Goal: Book appointment/travel/reservation

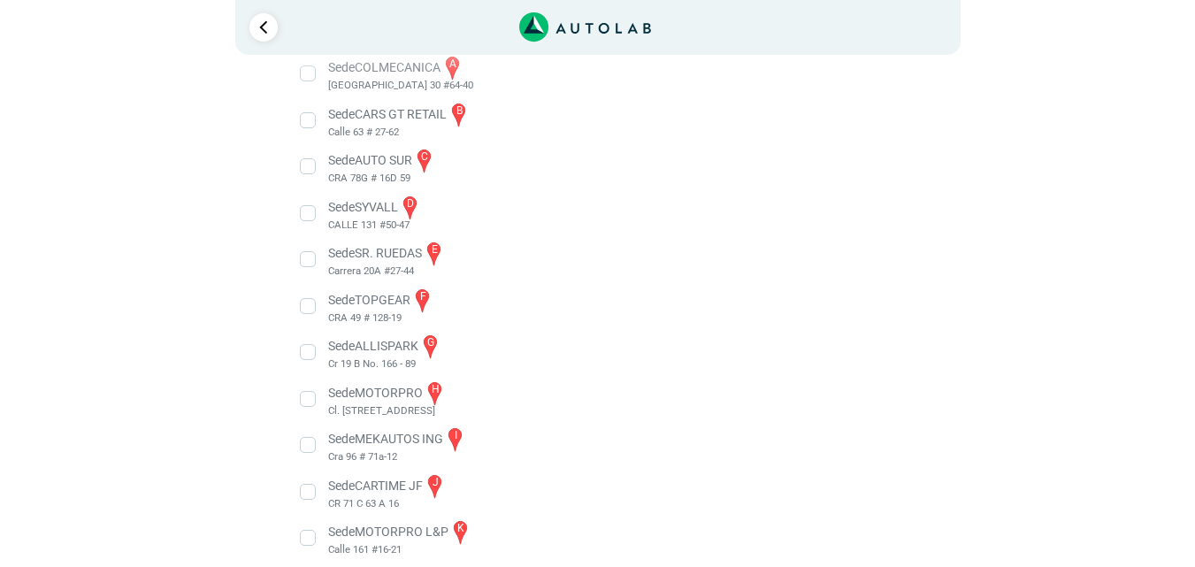
scroll to position [319, 0]
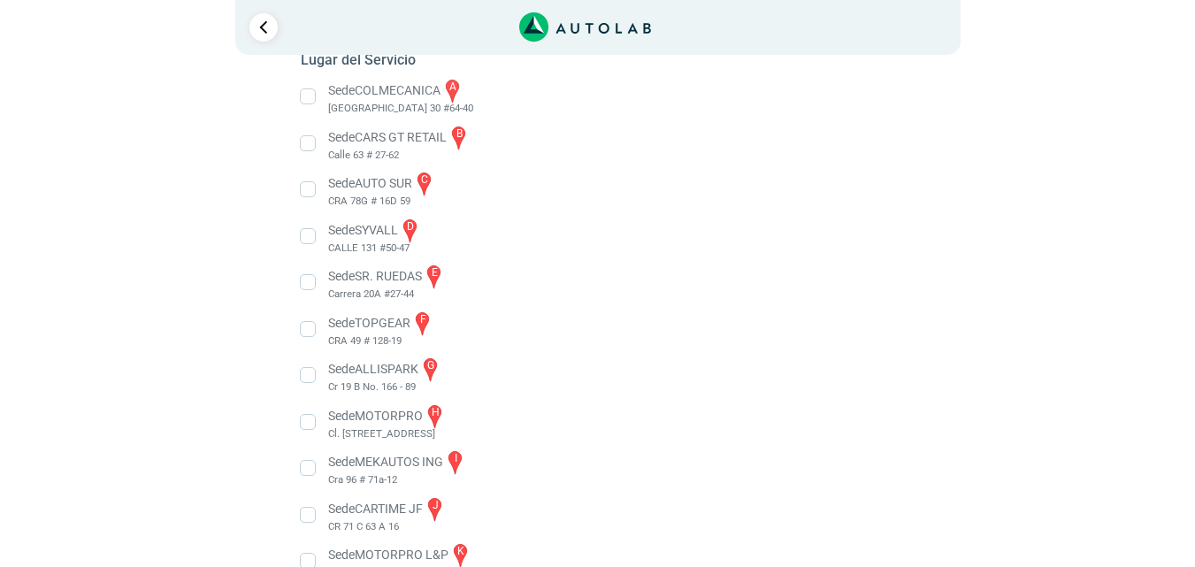
click at [308, 241] on li "Sede SYVALL d CALLE 131 #50-47" at bounding box center [597, 237] width 620 height 40
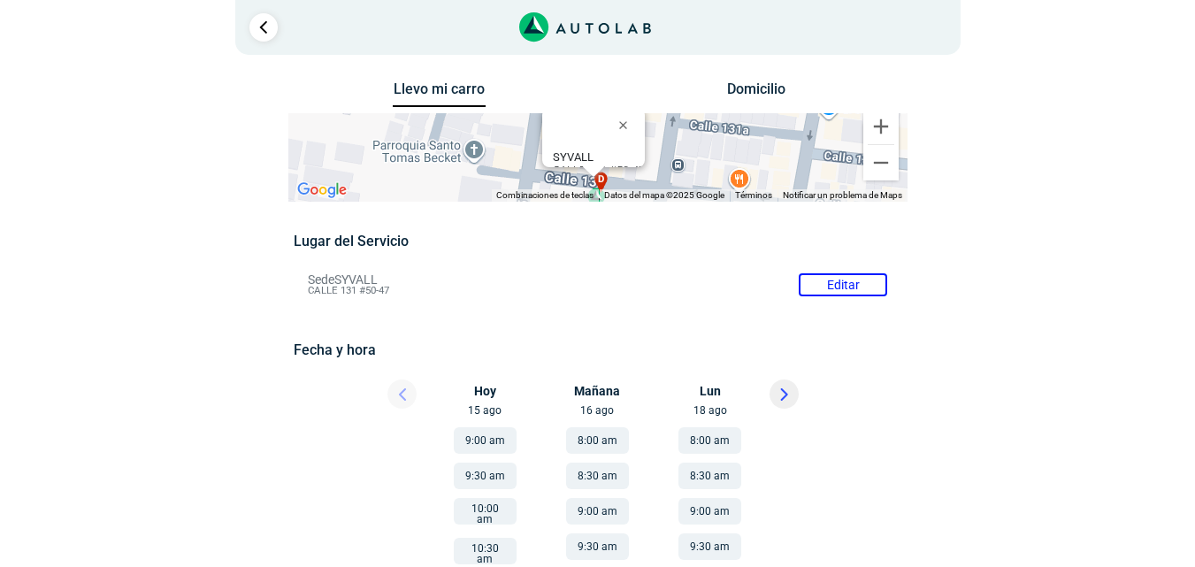
scroll to position [177, 0]
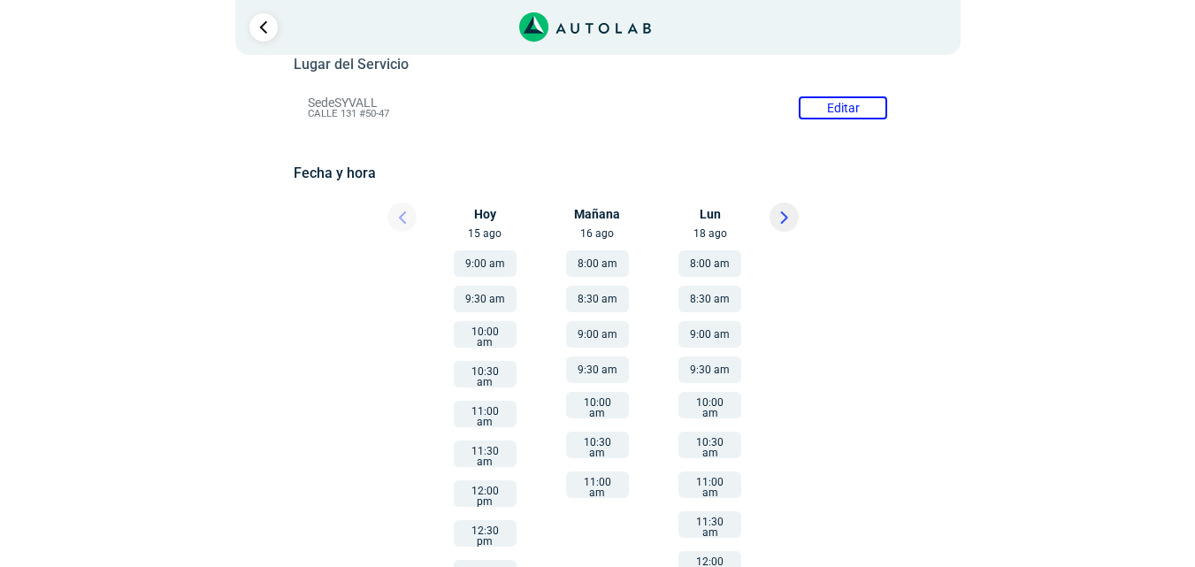
click at [502, 264] on button "9:00 am" at bounding box center [485, 263] width 63 height 27
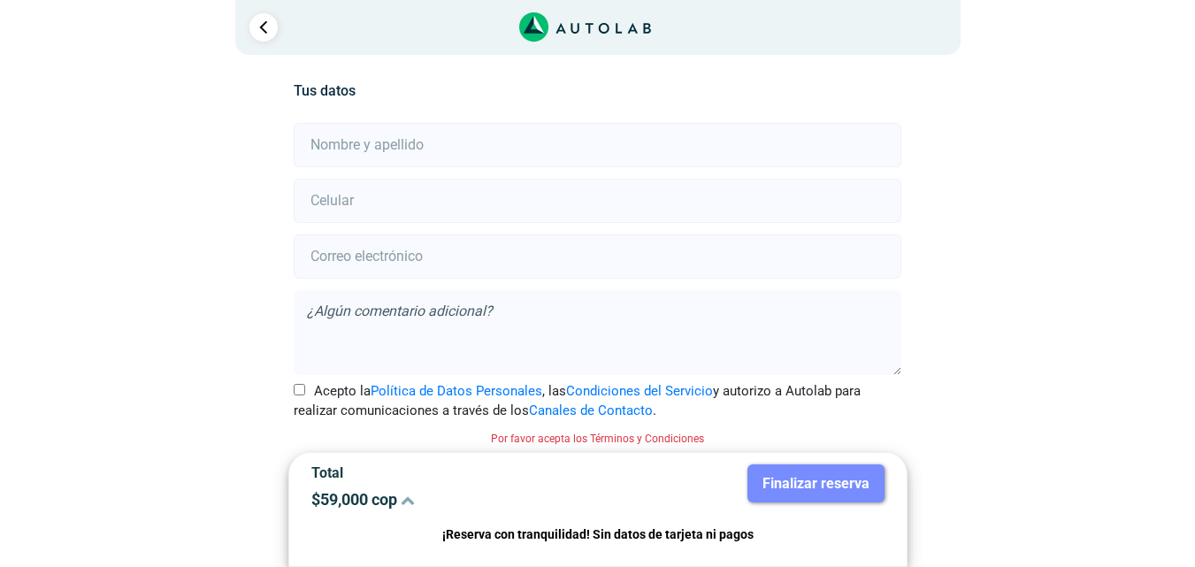
scroll to position [393, 0]
click at [440, 138] on input "text" at bounding box center [598, 142] width 608 height 44
type input "[PERSON_NAME]"
type input "3185601176"
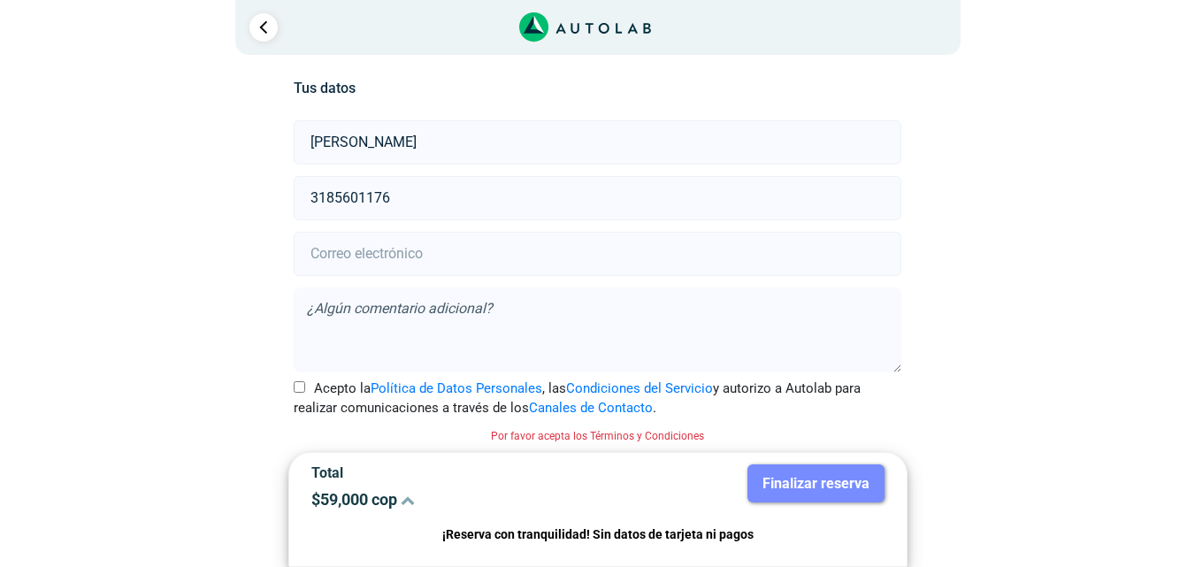
type input "[EMAIL_ADDRESS][DOMAIN_NAME]"
drag, startPoint x: 455, startPoint y: 146, endPoint x: 114, endPoint y: 73, distance: 348.4
click at [118, 73] on div "Llevo mi carro [GEOGRAPHIC_DATA] ← Mover a la izquierda → Mover a la derecha ↑ …" at bounding box center [597, 126] width 1061 height 884
type input "[PERSON_NAME] LTDA"
drag, startPoint x: 538, startPoint y: 255, endPoint x: 100, endPoint y: 218, distance: 439.4
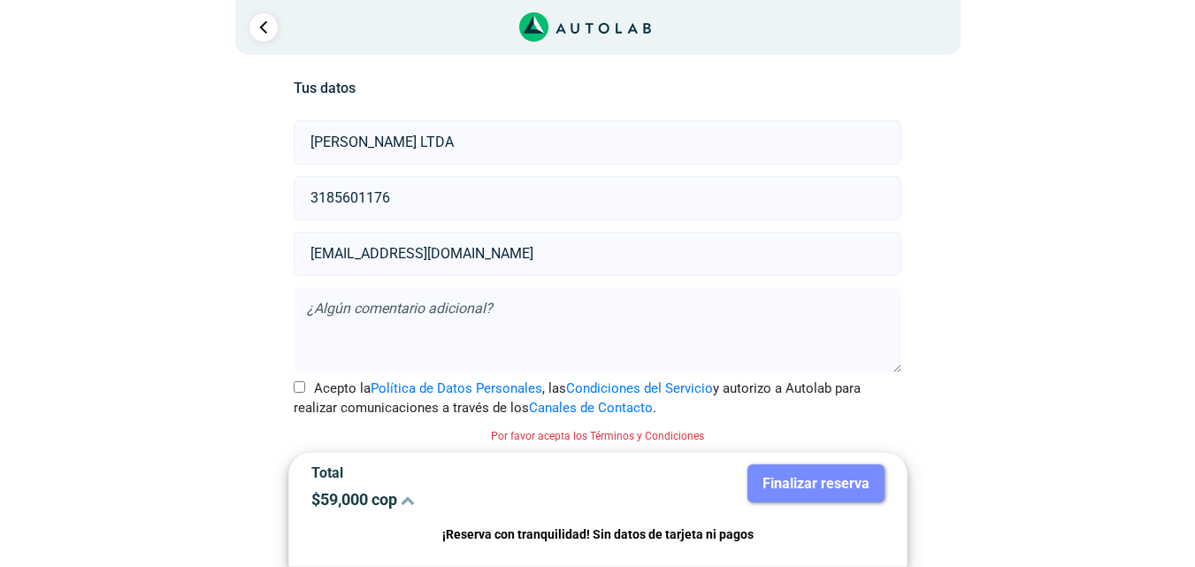
click at [104, 218] on div "Llevo mi carro [GEOGRAPHIC_DATA] ← Mover a la izquierda → Mover a la derecha ↑ …" at bounding box center [597, 126] width 1061 height 884
type input "[PERSON_NAME][EMAIL_ADDRESS][PERSON_NAME][DOMAIN_NAME]"
click at [297, 384] on input "Acepto la Política de Datos Personales , las Condiciones del Servicio y autoriz…" at bounding box center [299, 386] width 11 height 11
checkbox input "true"
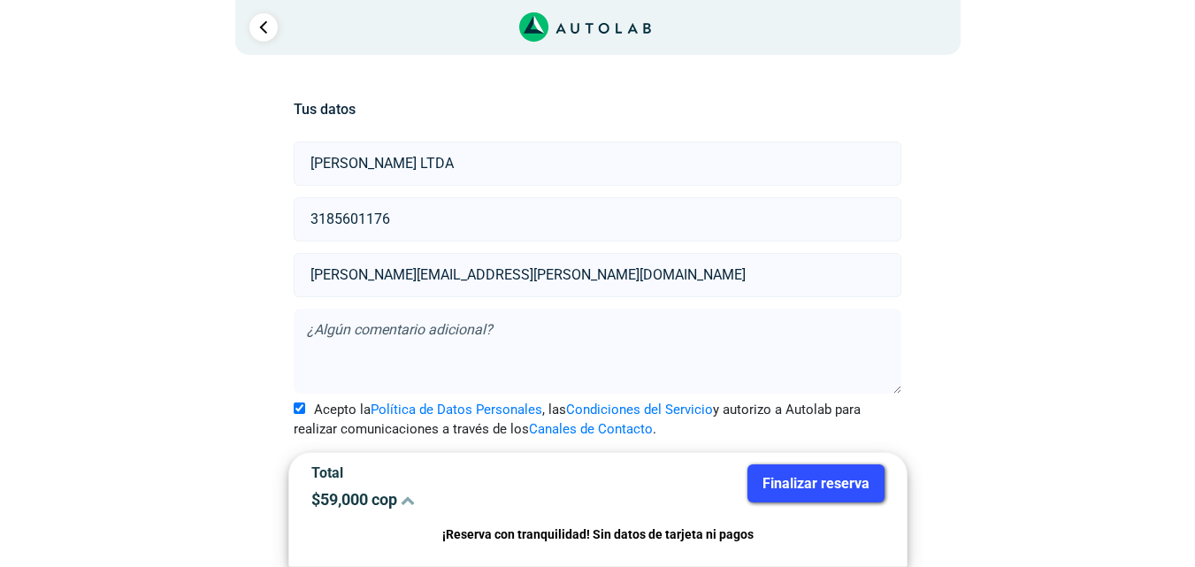
scroll to position [371, 0]
click at [781, 481] on button "Finalizar reserva" at bounding box center [815, 483] width 137 height 38
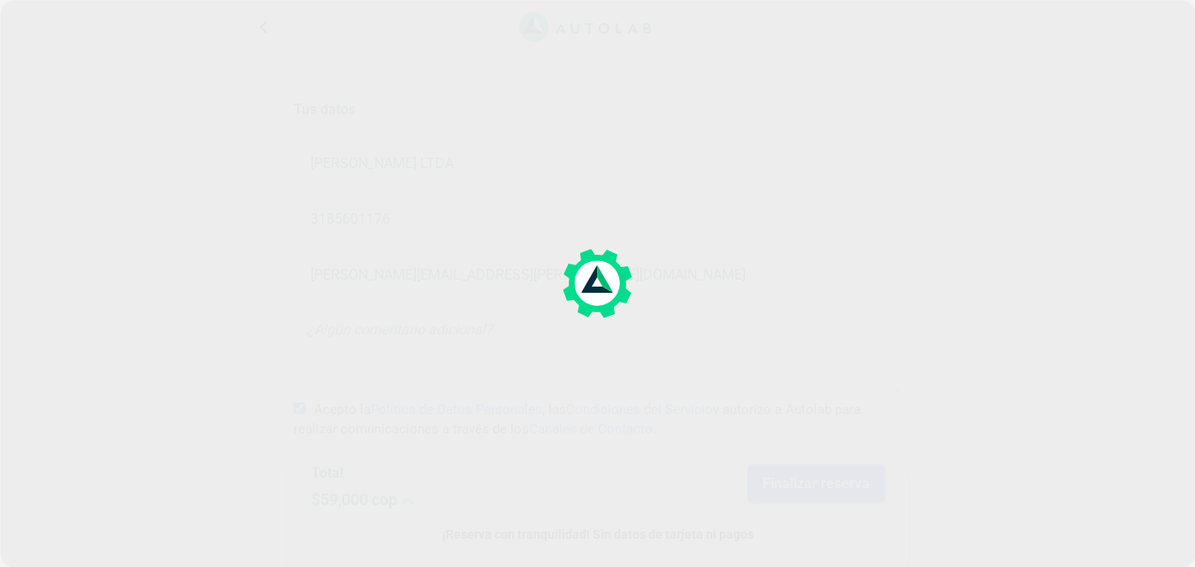
scroll to position [0, 0]
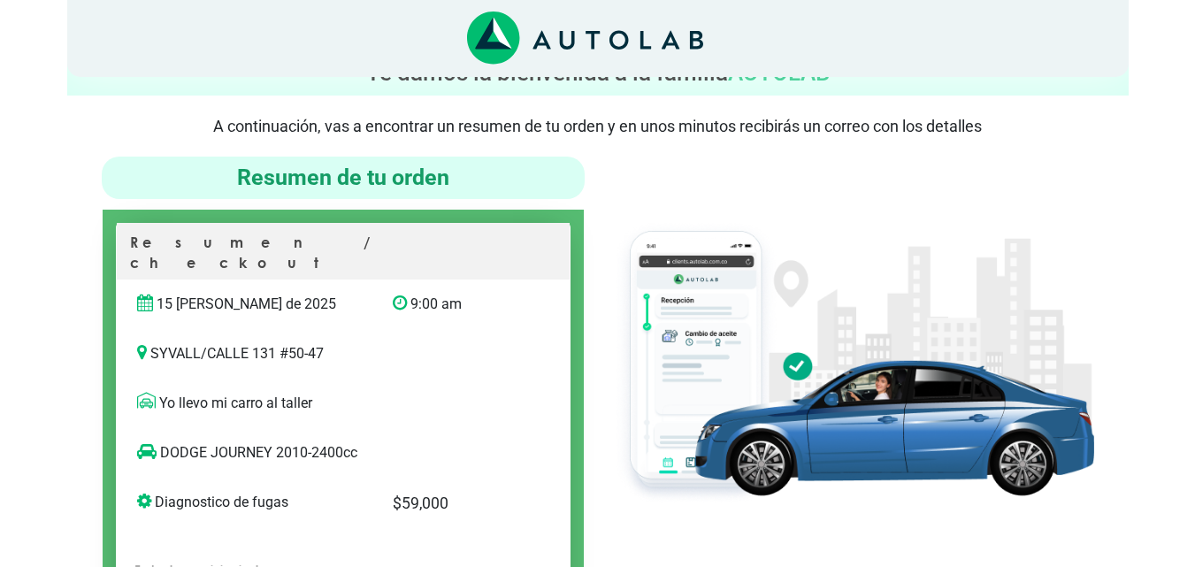
scroll to position [88, 0]
